Goal: Find specific page/section: Find specific page/section

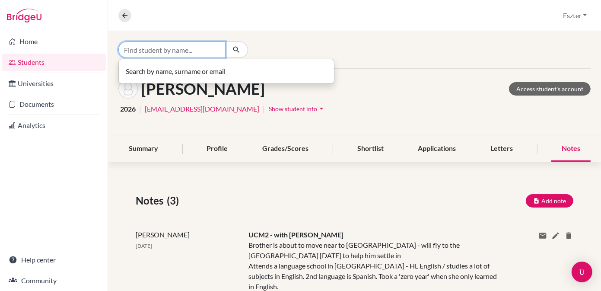
click at [218, 49] on input "Find student by name..." at bounding box center [171, 50] width 107 height 16
type input "jaksics"
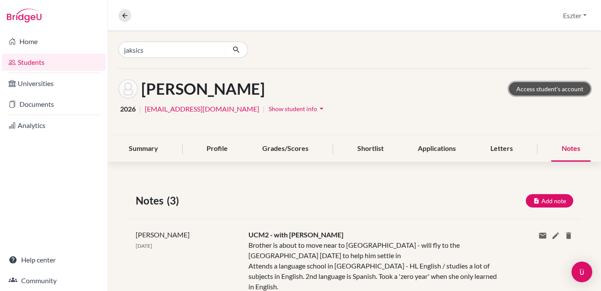
click at [537, 88] on link "Access student's account" at bounding box center [550, 88] width 82 height 13
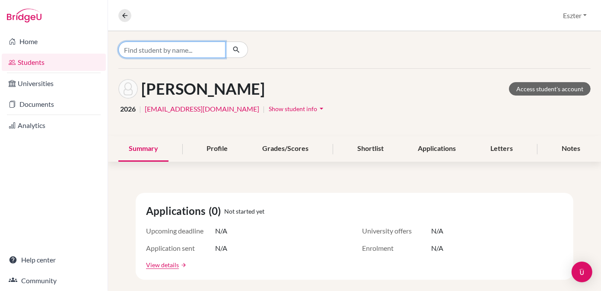
click at [201, 51] on input "Find student by name..." at bounding box center [171, 50] width 107 height 16
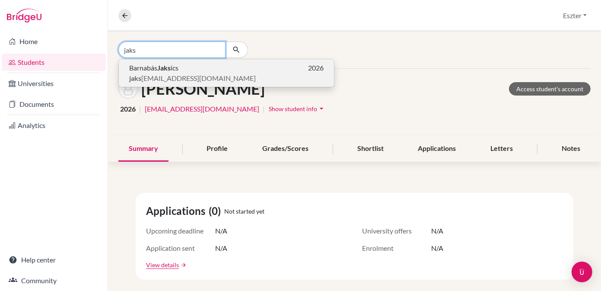
type input "jaks"
click at [190, 68] on p "[PERSON_NAME] ics 2026" at bounding box center [226, 68] width 195 height 10
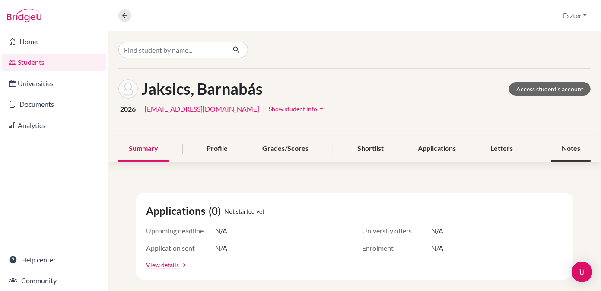
click at [559, 148] on div "Notes" at bounding box center [571, 149] width 39 height 26
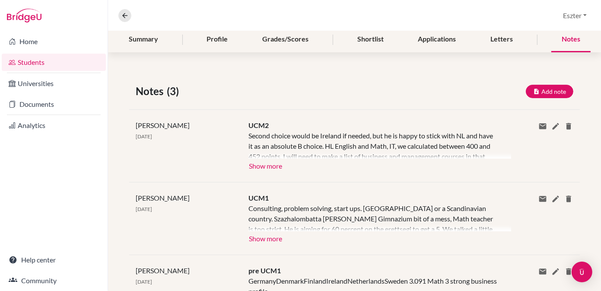
scroll to position [111, 0]
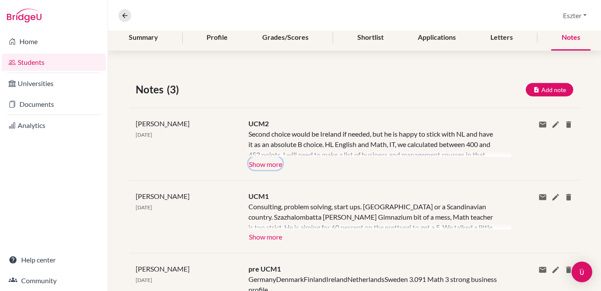
click at [260, 166] on button "Show more" at bounding box center [266, 163] width 34 height 13
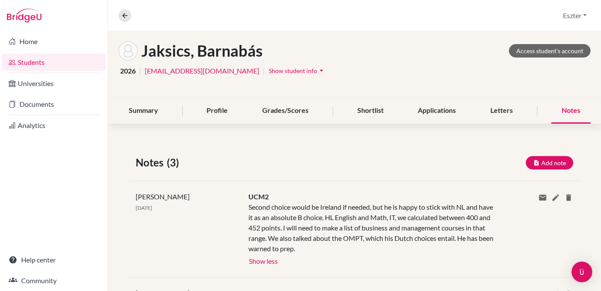
scroll to position [38, 0]
click at [525, 49] on link "Access student's account" at bounding box center [550, 51] width 82 height 13
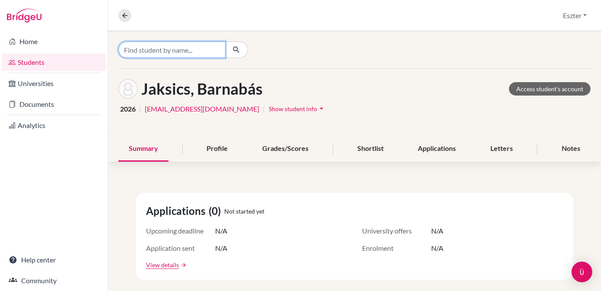
click at [196, 48] on input "Find student by name..." at bounding box center [171, 50] width 107 height 16
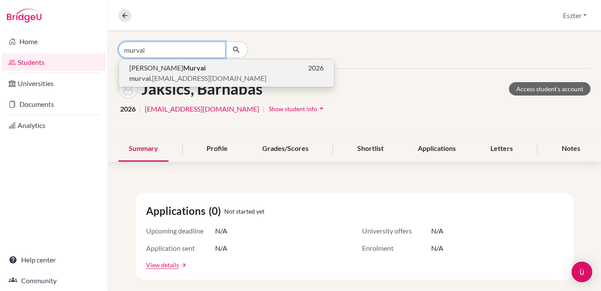
type input "murvai"
click at [168, 73] on span "murvai .jozsef.06@gmail.com" at bounding box center [197, 78] width 137 height 10
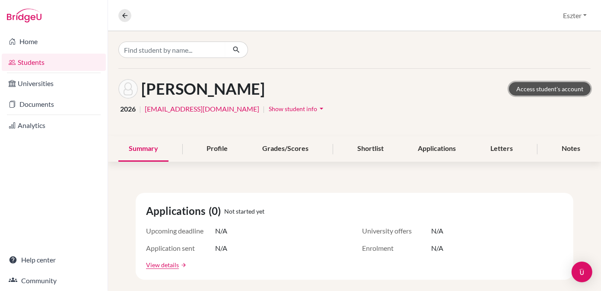
click at [554, 87] on link "Access student's account" at bounding box center [550, 88] width 82 height 13
click at [581, 152] on div "Notes" at bounding box center [571, 149] width 39 height 26
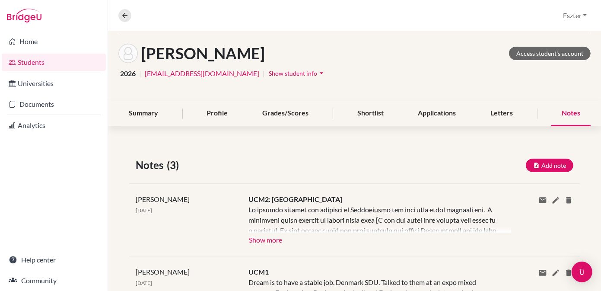
scroll to position [36, 0]
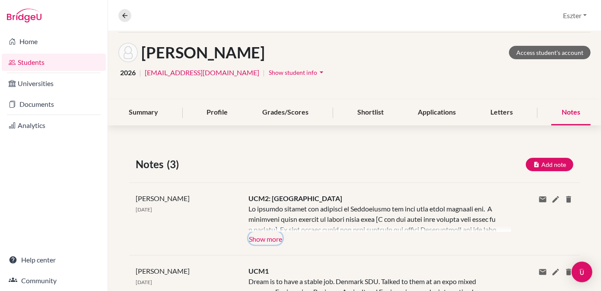
click at [253, 237] on button "Show more" at bounding box center [266, 238] width 34 height 13
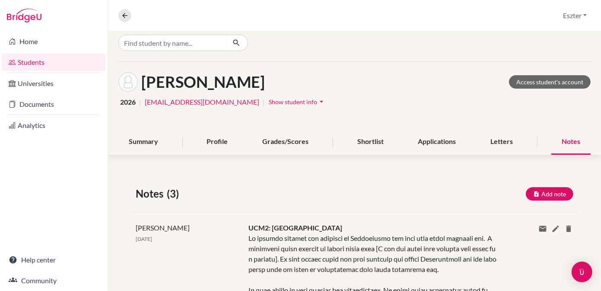
scroll to position [2, 0]
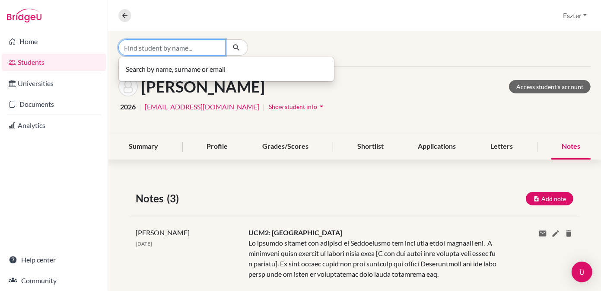
click at [217, 45] on input "Find student by name..." at bounding box center [171, 47] width 107 height 16
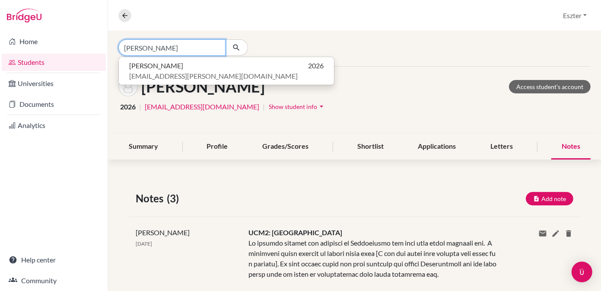
type input "[PERSON_NAME]"
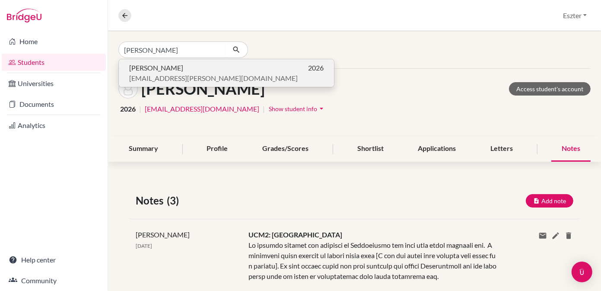
click at [166, 74] on span "[EMAIL_ADDRESS][PERSON_NAME][DOMAIN_NAME]" at bounding box center [213, 78] width 169 height 10
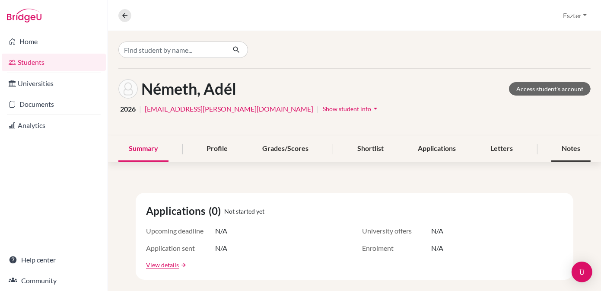
click at [565, 150] on div "Notes" at bounding box center [571, 149] width 39 height 26
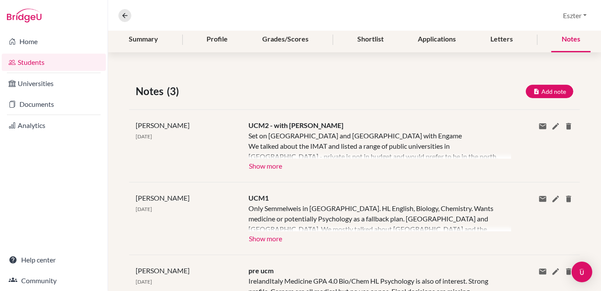
scroll to position [110, 0]
click at [268, 164] on button "Show more" at bounding box center [266, 164] width 34 height 13
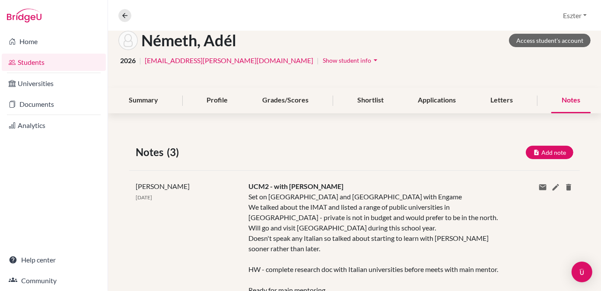
scroll to position [0, 0]
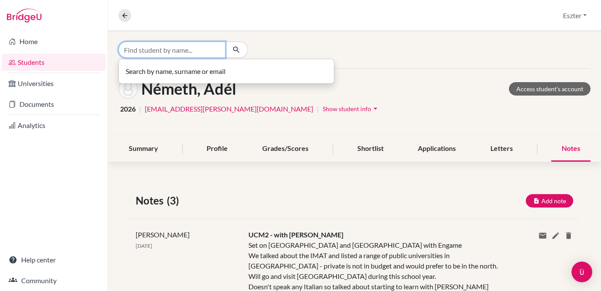
click at [206, 46] on input "Find student by name..." at bounding box center [171, 50] width 107 height 16
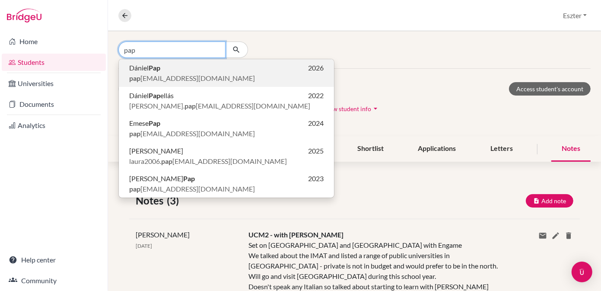
type input "pap"
click at [182, 73] on span "pap [EMAIL_ADDRESS][DOMAIN_NAME]" at bounding box center [192, 78] width 126 height 10
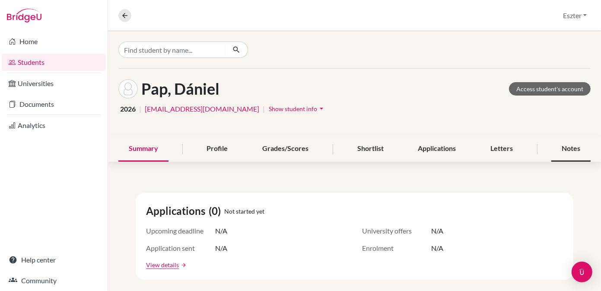
click at [566, 147] on div "Notes" at bounding box center [571, 149] width 39 height 26
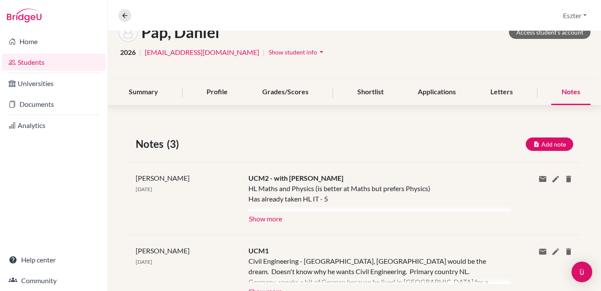
scroll to position [62, 0]
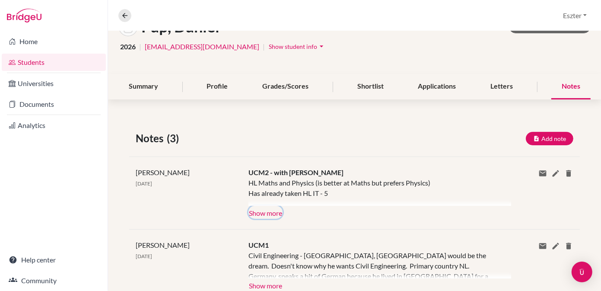
click at [270, 212] on button "Show more" at bounding box center [266, 212] width 34 height 13
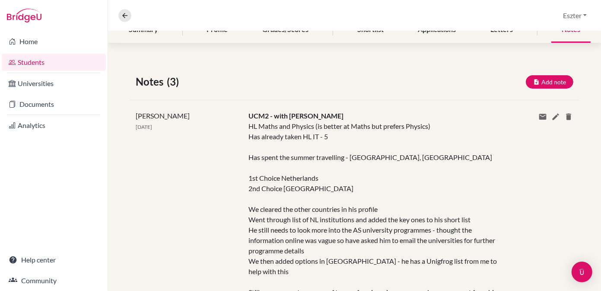
scroll to position [0, 0]
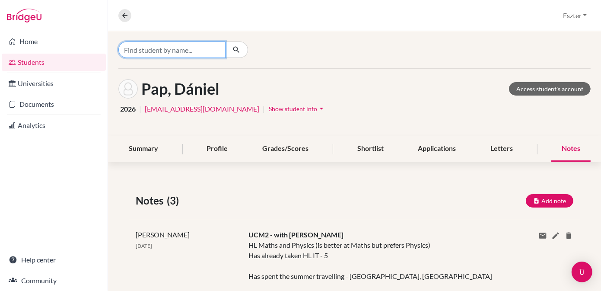
click at [204, 48] on input "Find student by name..." at bounding box center [171, 50] width 107 height 16
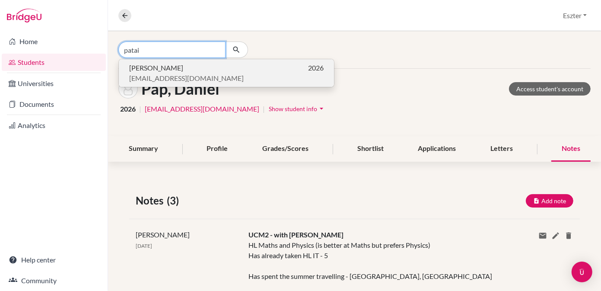
type input "patai"
click at [169, 74] on span "[EMAIL_ADDRESS][DOMAIN_NAME]" at bounding box center [186, 78] width 115 height 10
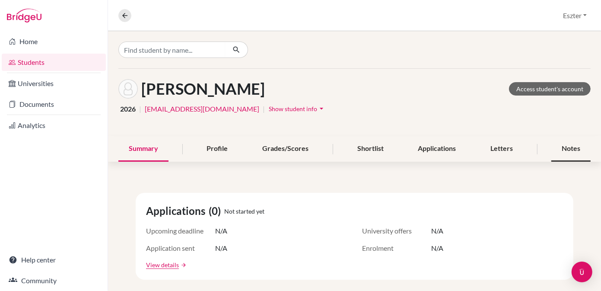
click at [572, 149] on div "Notes" at bounding box center [571, 149] width 39 height 26
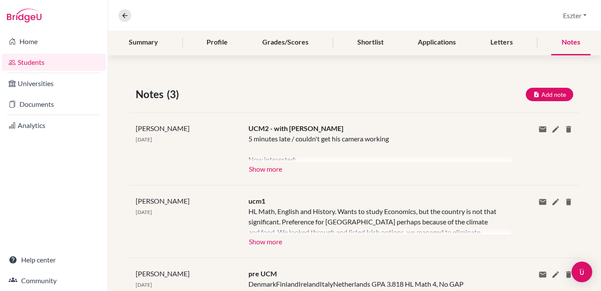
scroll to position [107, 0]
click at [261, 169] on button "Show more" at bounding box center [266, 167] width 34 height 13
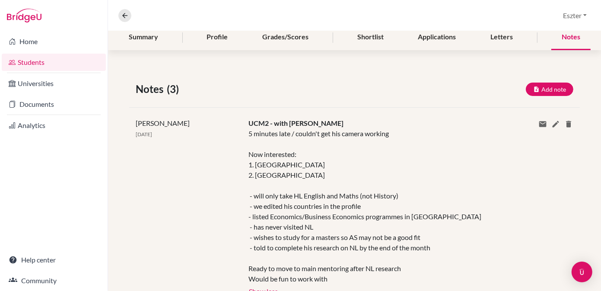
scroll to position [0, 0]
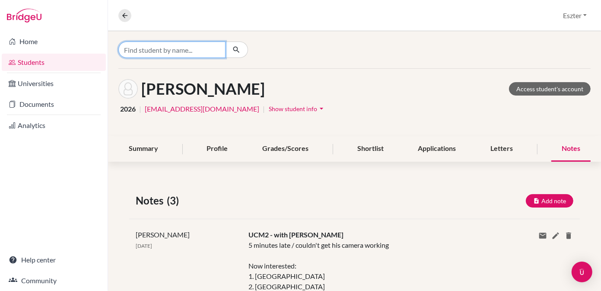
click at [219, 48] on input "Find student by name..." at bounding box center [171, 50] width 107 height 16
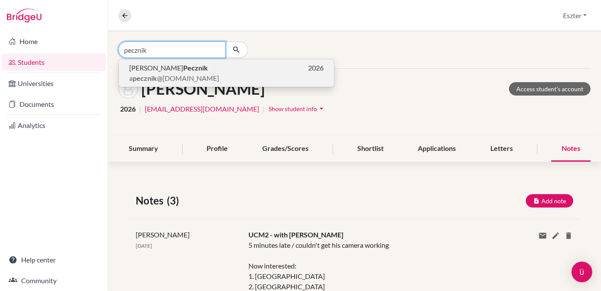
type input "pecznik"
click at [203, 70] on p "[PERSON_NAME] 2026" at bounding box center [226, 68] width 195 height 10
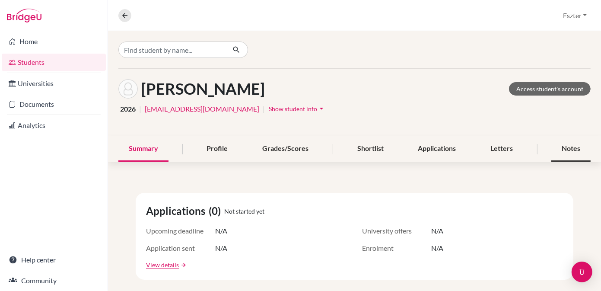
click at [565, 148] on div "Notes" at bounding box center [571, 149] width 39 height 26
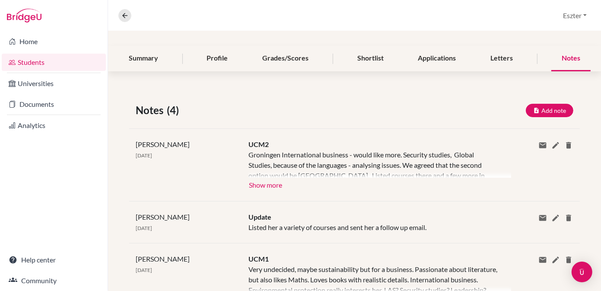
scroll to position [103, 0]
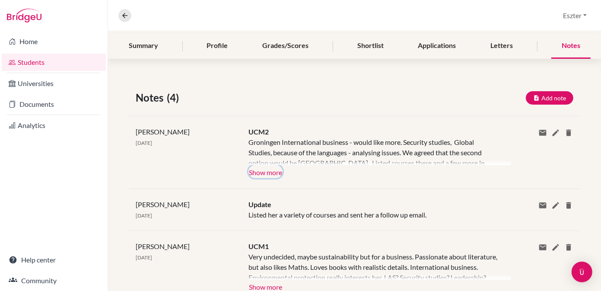
click at [264, 171] on button "Show more" at bounding box center [266, 171] width 34 height 13
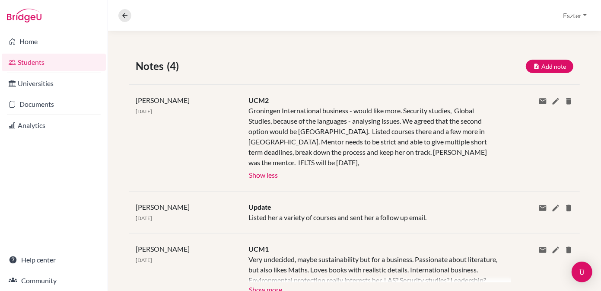
scroll to position [0, 0]
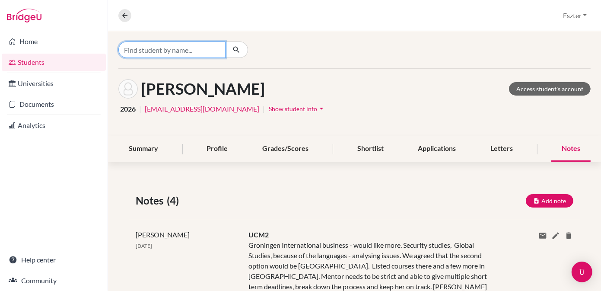
click at [201, 51] on input "Find student by name..." at bounding box center [171, 50] width 107 height 16
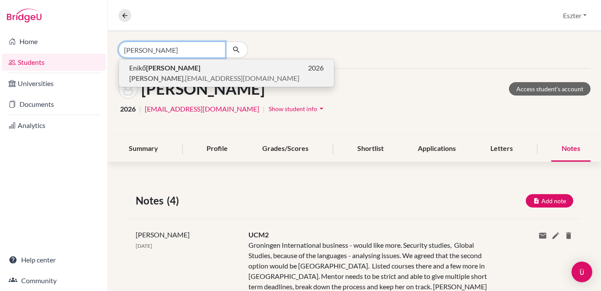
type input "[PERSON_NAME]"
click at [175, 67] on p "[PERSON_NAME] 2026" at bounding box center [226, 68] width 195 height 10
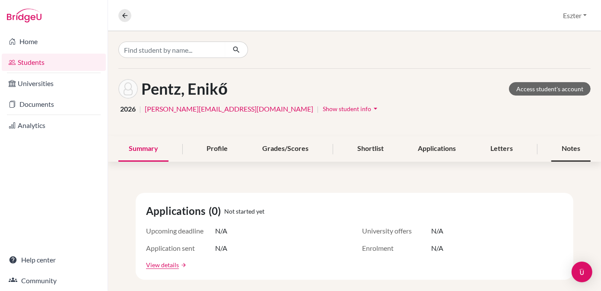
click at [559, 149] on div "Notes" at bounding box center [571, 149] width 39 height 26
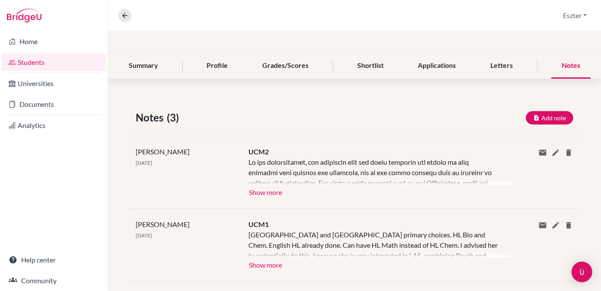
scroll to position [83, 0]
click at [257, 193] on button "Show more" at bounding box center [266, 191] width 34 height 13
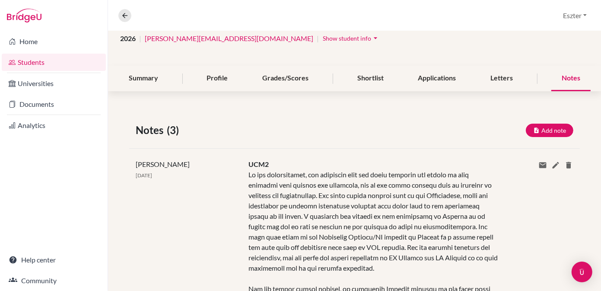
scroll to position [0, 0]
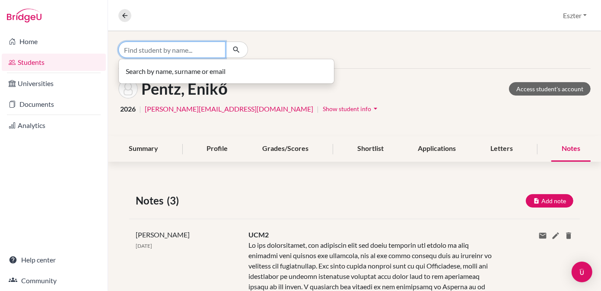
click at [201, 48] on input "Find student by name..." at bounding box center [171, 50] width 107 height 16
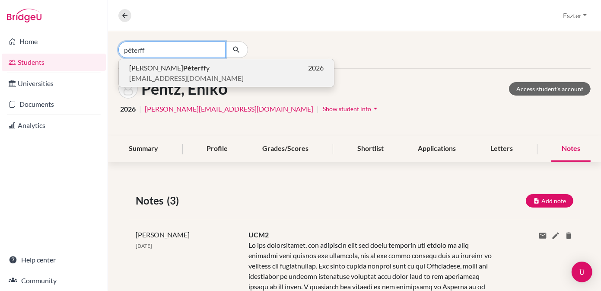
type input "péterff"
click at [183, 69] on b "Péterff" at bounding box center [194, 68] width 23 height 8
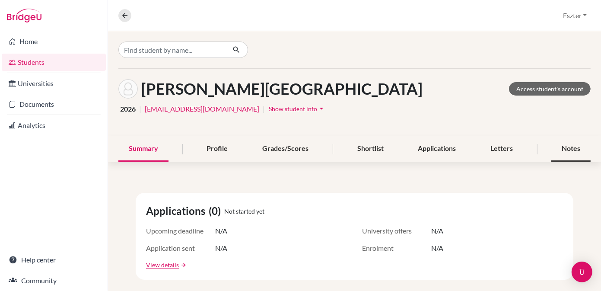
click at [558, 146] on div "Notes" at bounding box center [571, 149] width 39 height 26
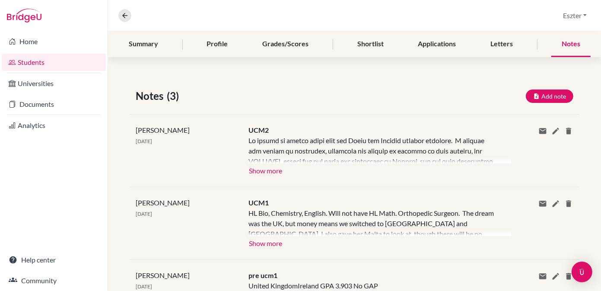
scroll to position [120, 0]
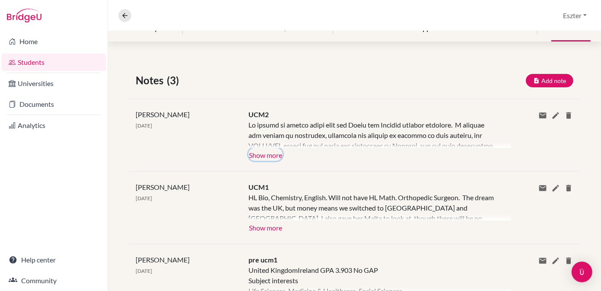
click at [268, 158] on button "Show more" at bounding box center [266, 154] width 34 height 13
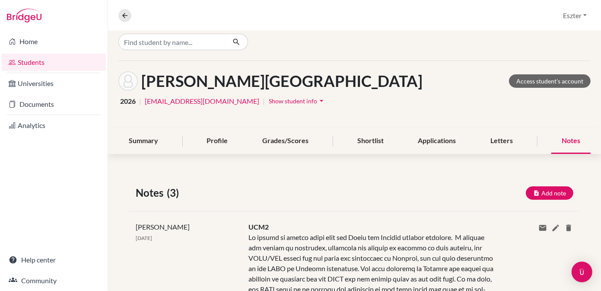
scroll to position [0, 0]
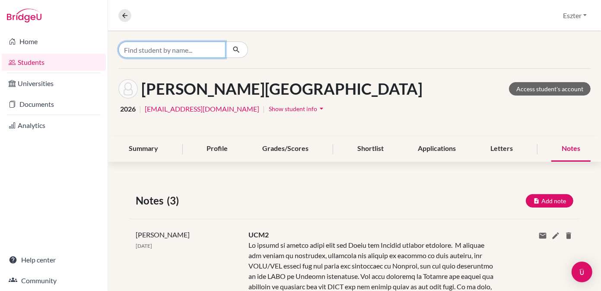
click at [220, 55] on input "Find student by name..." at bounding box center [171, 50] width 107 height 16
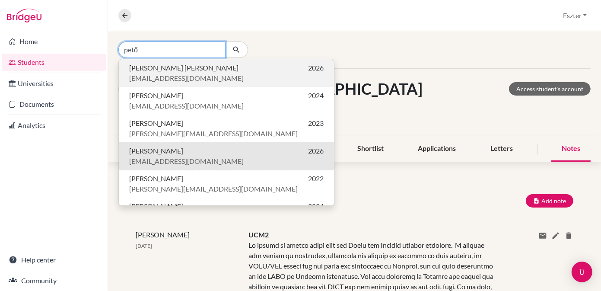
type input "pető"
click at [199, 73] on p "[EMAIL_ADDRESS][DOMAIN_NAME]" at bounding box center [226, 78] width 195 height 10
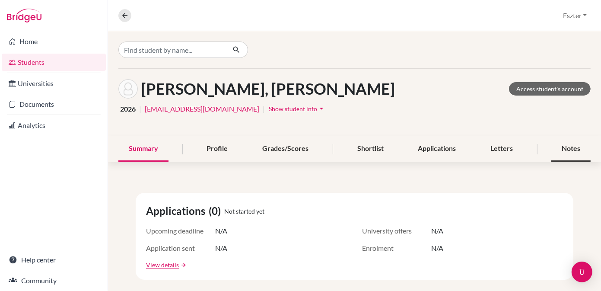
click at [564, 149] on div "Notes" at bounding box center [571, 149] width 39 height 26
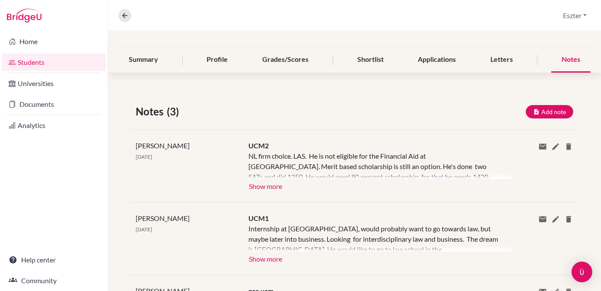
scroll to position [92, 0]
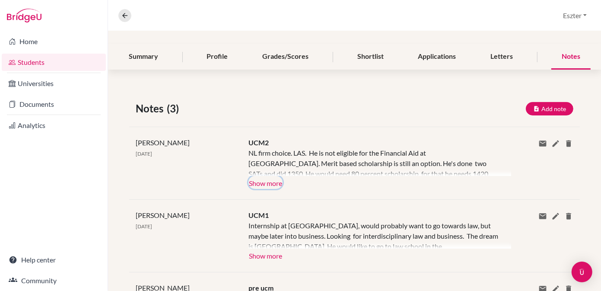
click at [268, 184] on button "Show more" at bounding box center [266, 182] width 34 height 13
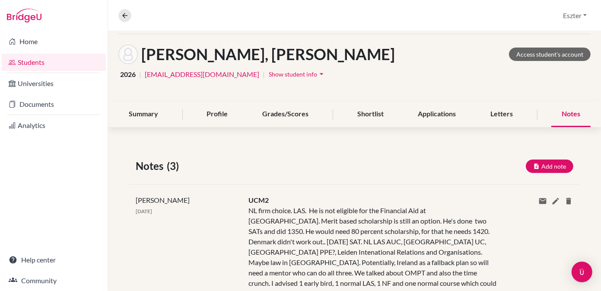
scroll to position [0, 0]
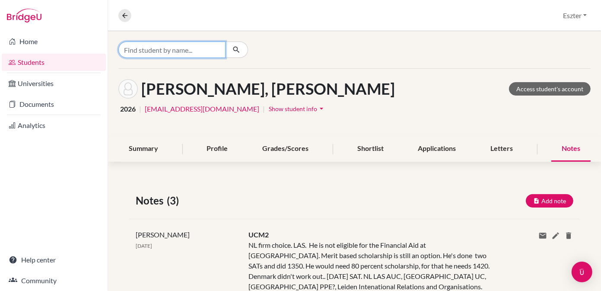
click at [205, 45] on input "Find student by name..." at bounding box center [171, 50] width 107 height 16
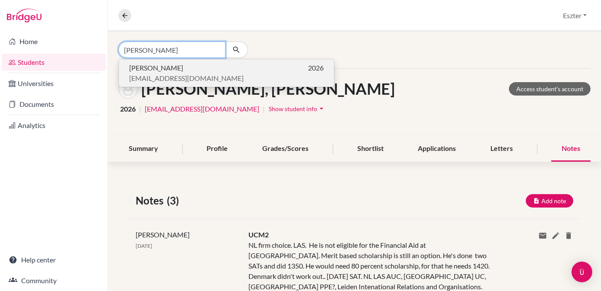
type input "[PERSON_NAME]"
click at [195, 66] on p "[PERSON_NAME] 2026" at bounding box center [226, 68] width 195 height 10
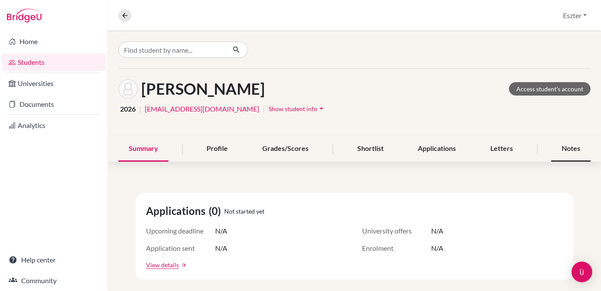
click at [555, 153] on div "Notes" at bounding box center [571, 149] width 39 height 26
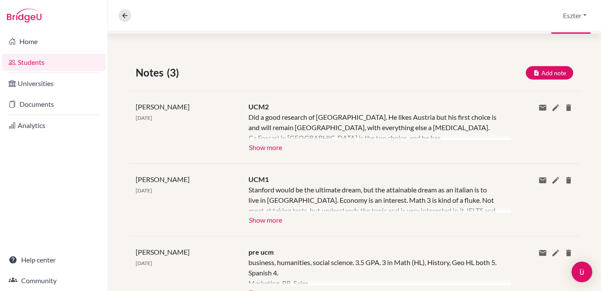
scroll to position [131, 0]
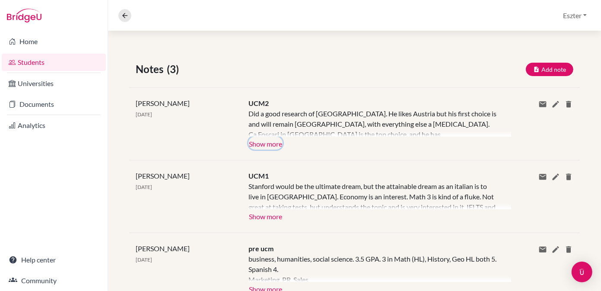
click at [264, 140] on button "Show more" at bounding box center [266, 143] width 34 height 13
